Goal: Information Seeking & Learning: Learn about a topic

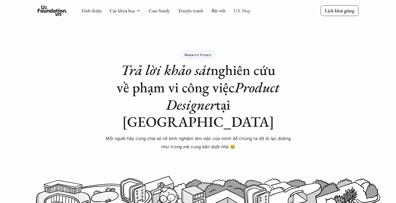
click at [238, 11] on link "UX Map" at bounding box center [242, 10] width 17 height 6
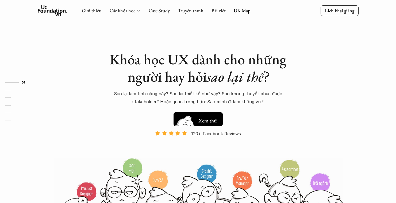
click at [209, 121] on h5 "Xem thử" at bounding box center [207, 120] width 20 height 7
click at [243, 12] on link "UX Map" at bounding box center [242, 10] width 17 height 6
click at [243, 10] on link "UX Map" at bounding box center [242, 10] width 17 height 6
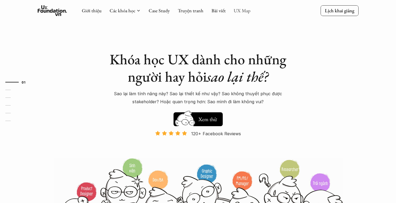
click at [243, 10] on link "UX Map" at bounding box center [242, 10] width 17 height 6
click at [242, 9] on link "UX Map" at bounding box center [242, 10] width 17 height 6
click at [242, 10] on link "UX Map" at bounding box center [242, 10] width 17 height 6
click at [234, 12] on link "UX Map" at bounding box center [242, 10] width 17 height 6
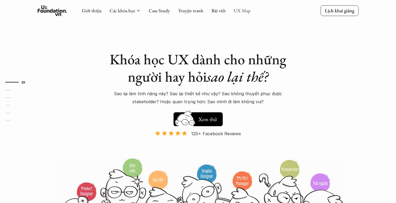
click at [234, 12] on link "UX Map" at bounding box center [242, 10] width 17 height 6
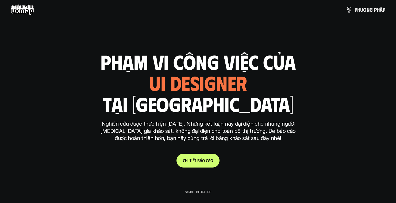
click at [203, 158] on link "C h i t i ế t b á o c á o" at bounding box center [197, 161] width 43 height 14
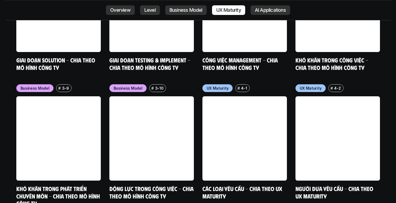
scroll to position [2395, 0]
click at [175, 115] on link at bounding box center [151, 138] width 84 height 84
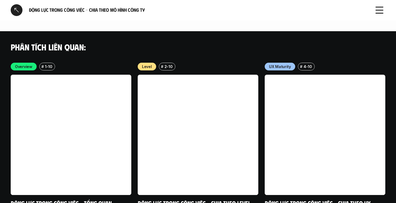
scroll to position [844, 0]
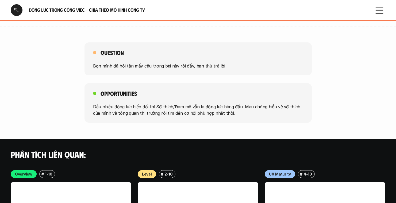
click at [17, 9] on div at bounding box center [17, 10] width 12 height 12
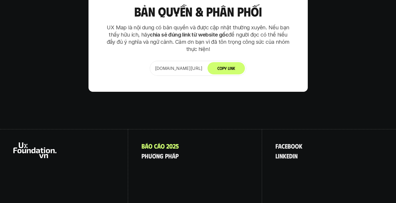
scroll to position [3356, 0]
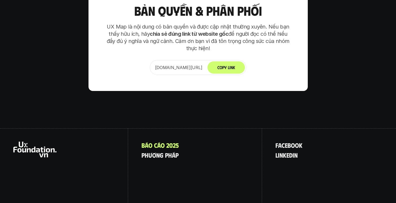
click at [181, 129] on div "B á o c á o 2 0 2 5 p h ư ơ n g p h á p" at bounding box center [195, 176] width 134 height 94
click at [171, 142] on p "B á o c á o 2 0 2 5" at bounding box center [159, 145] width 37 height 7
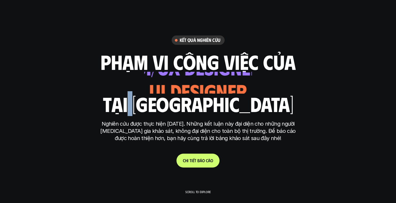
click at [171, 113] on h1 "tại việt nam" at bounding box center [198, 104] width 191 height 22
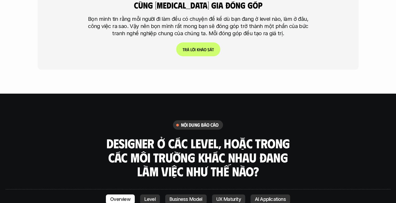
scroll to position [1400, 0]
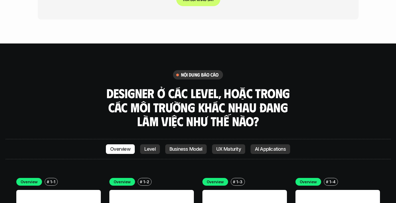
click at [186, 147] on p "Business Model" at bounding box center [185, 149] width 33 height 5
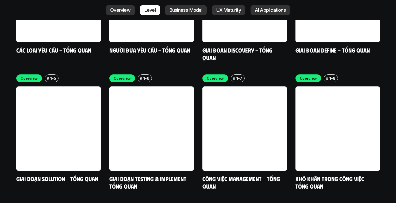
scroll to position [1632, 0]
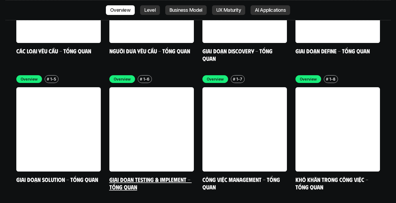
click at [162, 119] on link at bounding box center [151, 129] width 84 height 84
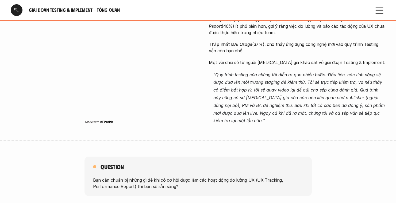
scroll to position [202, 0]
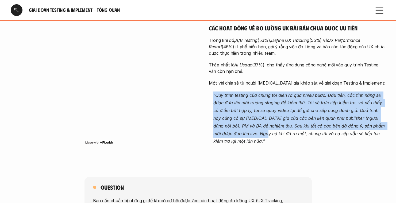
drag, startPoint x: 211, startPoint y: 89, endPoint x: 250, endPoint y: 125, distance: 53.3
click at [250, 125] on blockquote ""Quy trình testing của chúng tôi diễn ra qua nhiều bước. Đầu tiên, các tính năn…" at bounding box center [297, 119] width 176 height 54
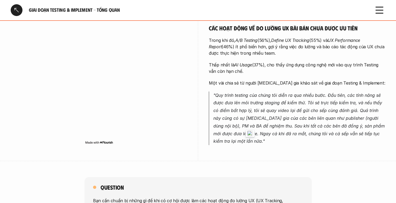
click at [379, 11] on icon at bounding box center [379, 10] width 12 height 12
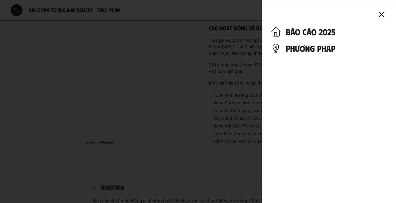
click at [318, 49] on h4 "phương pháp" at bounding box center [337, 48] width 102 height 10
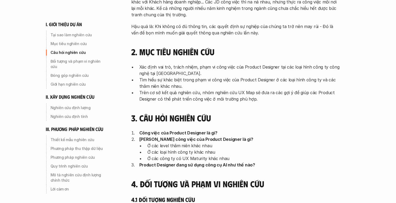
scroll to position [47, 0]
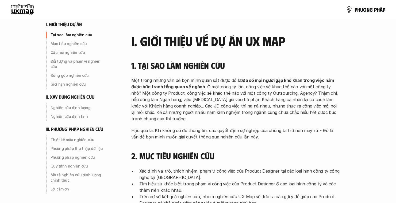
click at [248, 79] on strong "Đa số mọi người gặp khó khăn trong việc nắm được bức tranh tổng quan về ngành" at bounding box center [233, 84] width 204 height 12
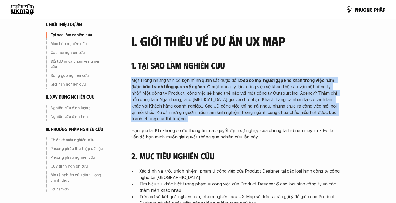
click at [248, 79] on strong "Đa số mọi người gặp khó khăn trong việc nắm được bức tranh tổng quan về ngành" at bounding box center [233, 84] width 204 height 12
click at [254, 80] on strong "Đa số mọi người gặp khó khăn trong việc nắm được bức tranh tổng quan về ngành" at bounding box center [233, 84] width 204 height 12
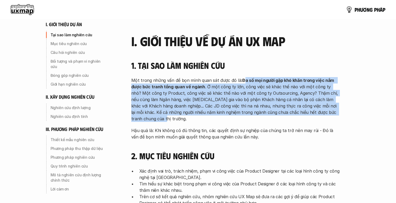
drag, startPoint x: 241, startPoint y: 81, endPoint x: 229, endPoint y: 123, distance: 43.6
click at [229, 123] on div "Một trong những vấn đề bọn mình quan sát được đó là: Đa số mọi người gặp khó kh…" at bounding box center [235, 108] width 208 height 63
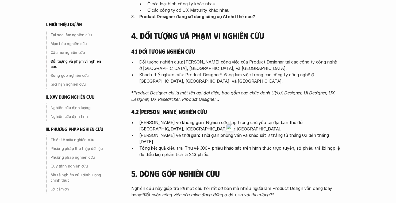
scroll to position [302, 0]
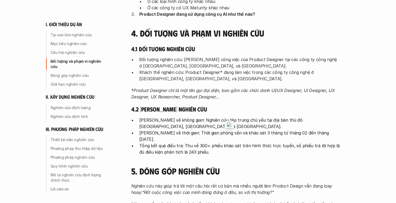
click at [189, 71] on p "Khách thể nghiên cứu: Product Designer* đang làm việc trong các công ty công ng…" at bounding box center [239, 75] width 200 height 13
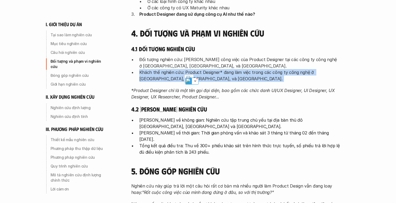
click at [189, 71] on p "Khách thể nghiên cứu: Product Designer* đang làm việc trong các công ty công ng…" at bounding box center [239, 75] width 200 height 13
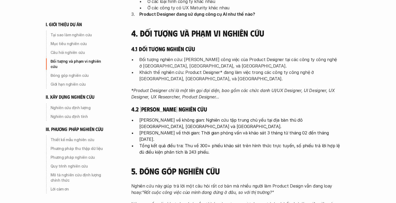
click at [210, 63] on p "Đối tượng nghiên cứu: Phạm vi công việc của Product Designer tại các công ty cô…" at bounding box center [239, 62] width 200 height 13
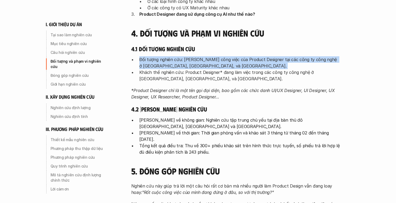
click at [210, 63] on p "Đối tượng nghiên cứu: Phạm vi công việc của Product Designer tại các công ty cô…" at bounding box center [239, 62] width 200 height 13
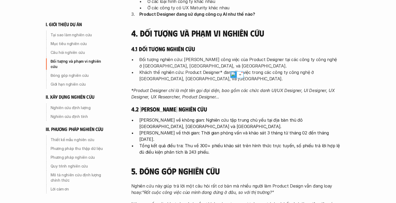
click at [193, 77] on p "Khách thể nghiên cứu: Product Designer* đang làm việc trong các công ty công ng…" at bounding box center [239, 75] width 200 height 13
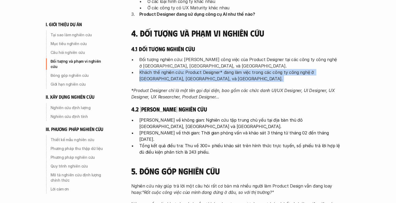
click at [193, 77] on p "Khách thể nghiên cứu: Product Designer* đang làm việc trong các công ty công ng…" at bounding box center [239, 75] width 200 height 13
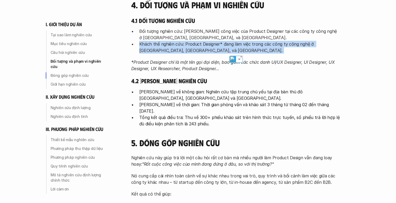
scroll to position [336, 0]
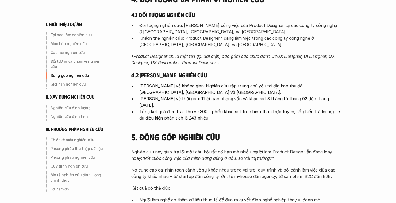
click at [195, 56] on em "Product Designer chỉ là một tên gọi đại diện, bao gồm các chức danh UI/UX Desig…" at bounding box center [233, 60] width 205 height 12
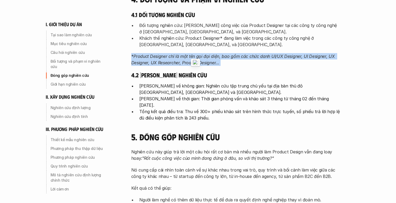
click at [195, 56] on em "Product Designer chỉ là một tên gọi đại diện, bao gồm các chức danh UI/UX Desig…" at bounding box center [233, 60] width 205 height 12
click at [191, 57] on em "Product Designer chỉ là một tên gọi đại diện, bao gồm các chức danh UI/UX Desig…" at bounding box center [233, 60] width 205 height 12
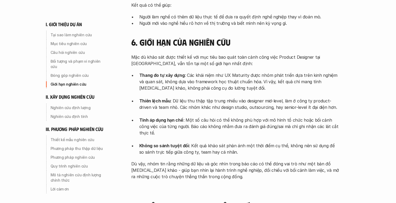
scroll to position [534, 0]
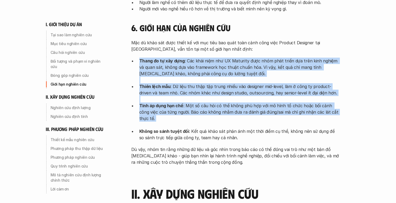
drag, startPoint x: 132, startPoint y: 49, endPoint x: 219, endPoint y: 112, distance: 107.6
click at [219, 112] on div "Mặc dù khảo sát được thiết kế với mục tiêu bao quát toàn cảnh công việc Product…" at bounding box center [235, 103] width 208 height 126
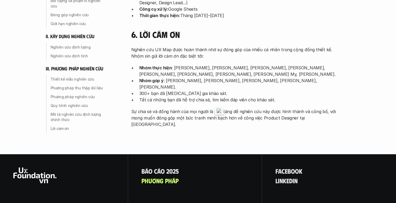
scroll to position [1658, 0]
